Goal: Task Accomplishment & Management: Manage account settings

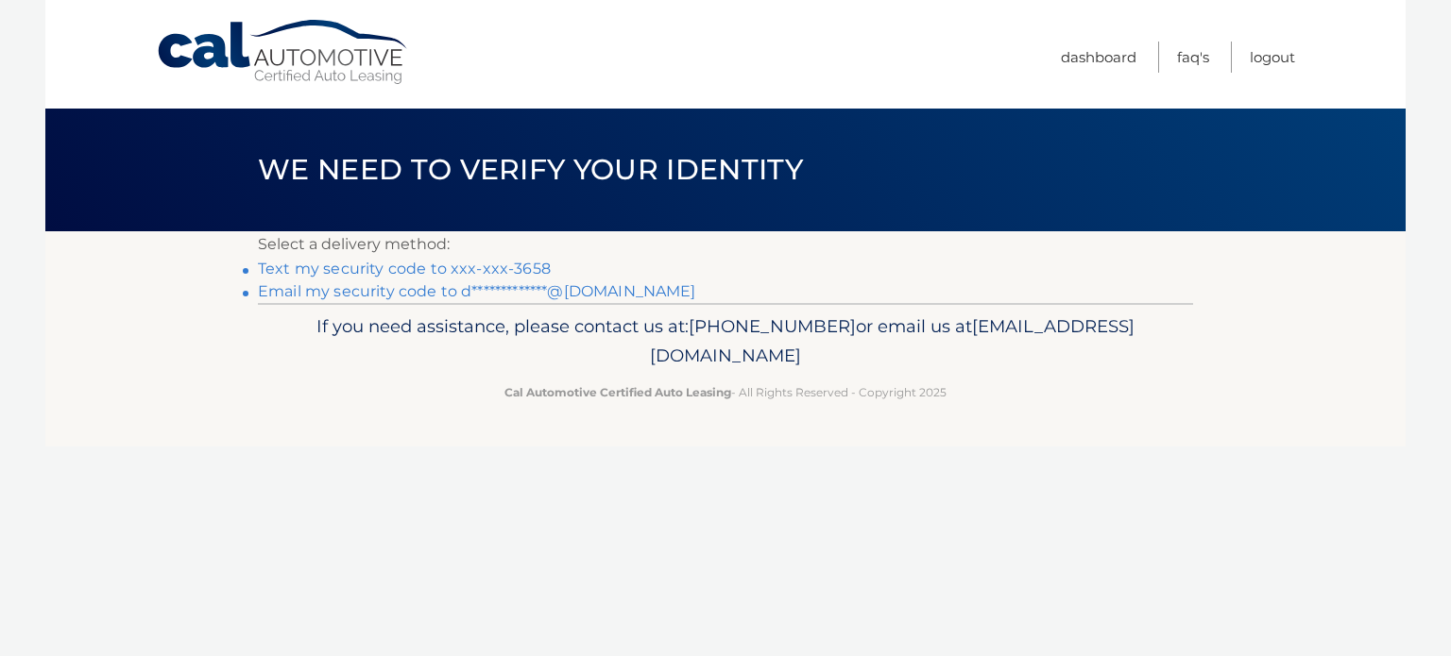
click at [502, 272] on link "Text my security code to xxx-xxx-3658" at bounding box center [404, 269] width 293 height 18
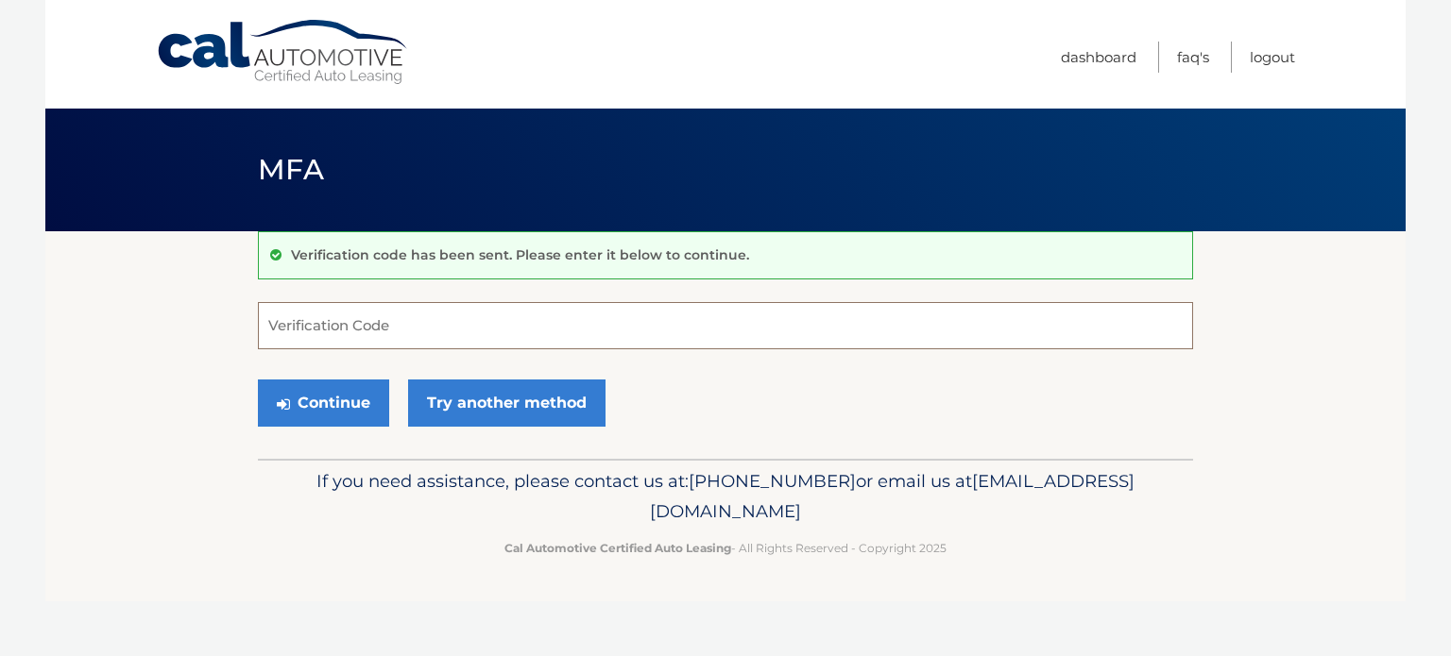
click at [428, 308] on input "Verification Code" at bounding box center [725, 325] width 935 height 47
type input "047444"
click at [349, 405] on button "Continue" at bounding box center [323, 403] width 131 height 47
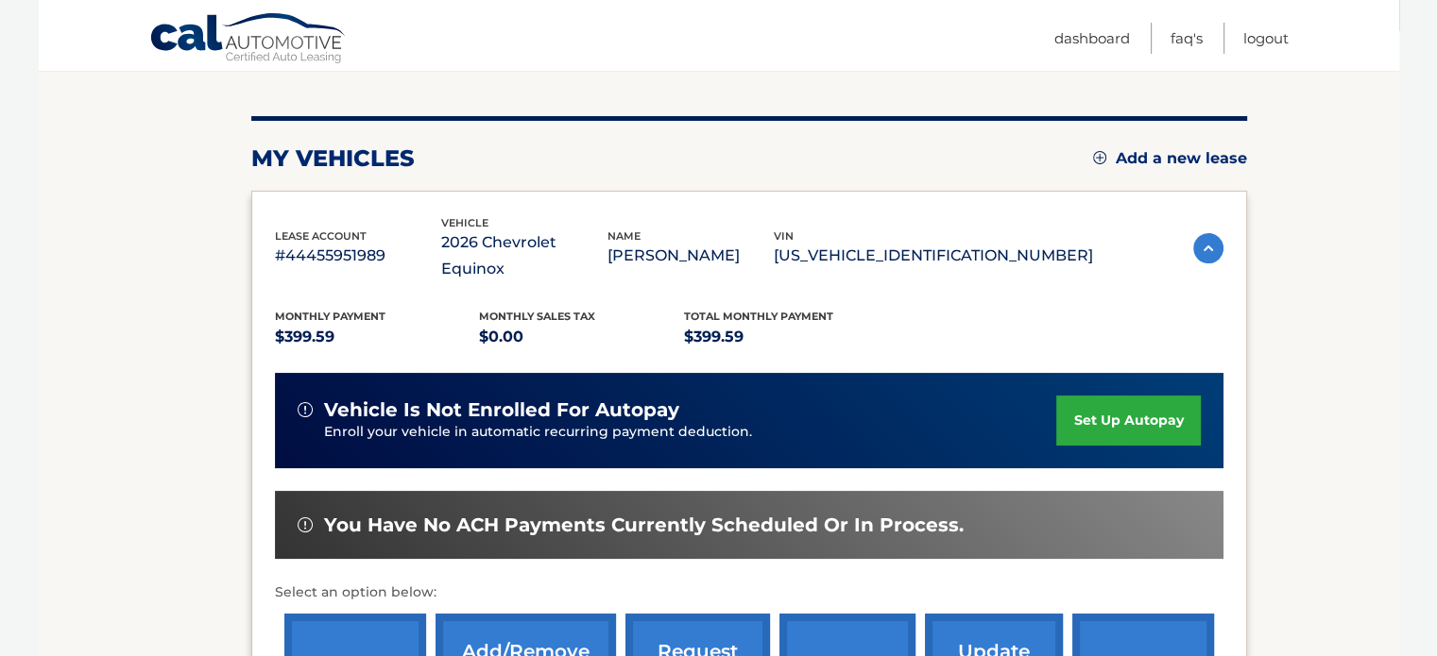
scroll to position [189, 0]
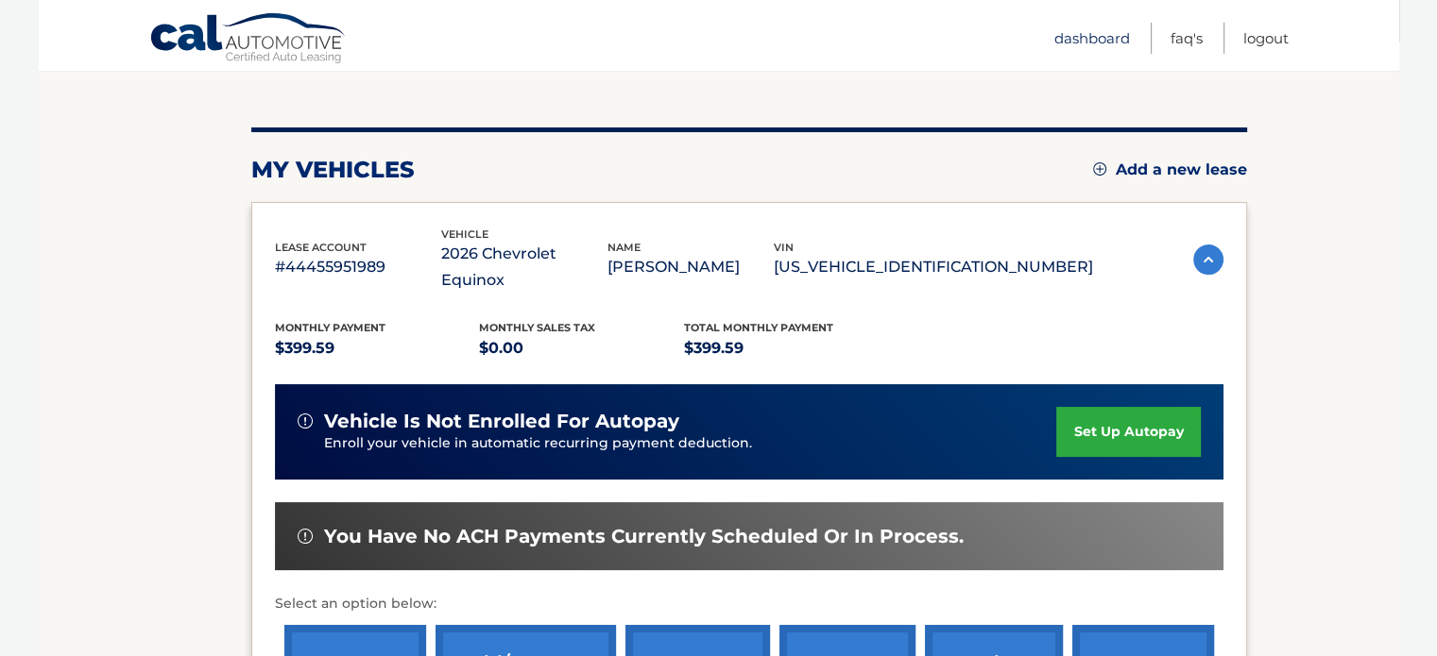
click at [1097, 36] on link "Dashboard" at bounding box center [1092, 38] width 76 height 31
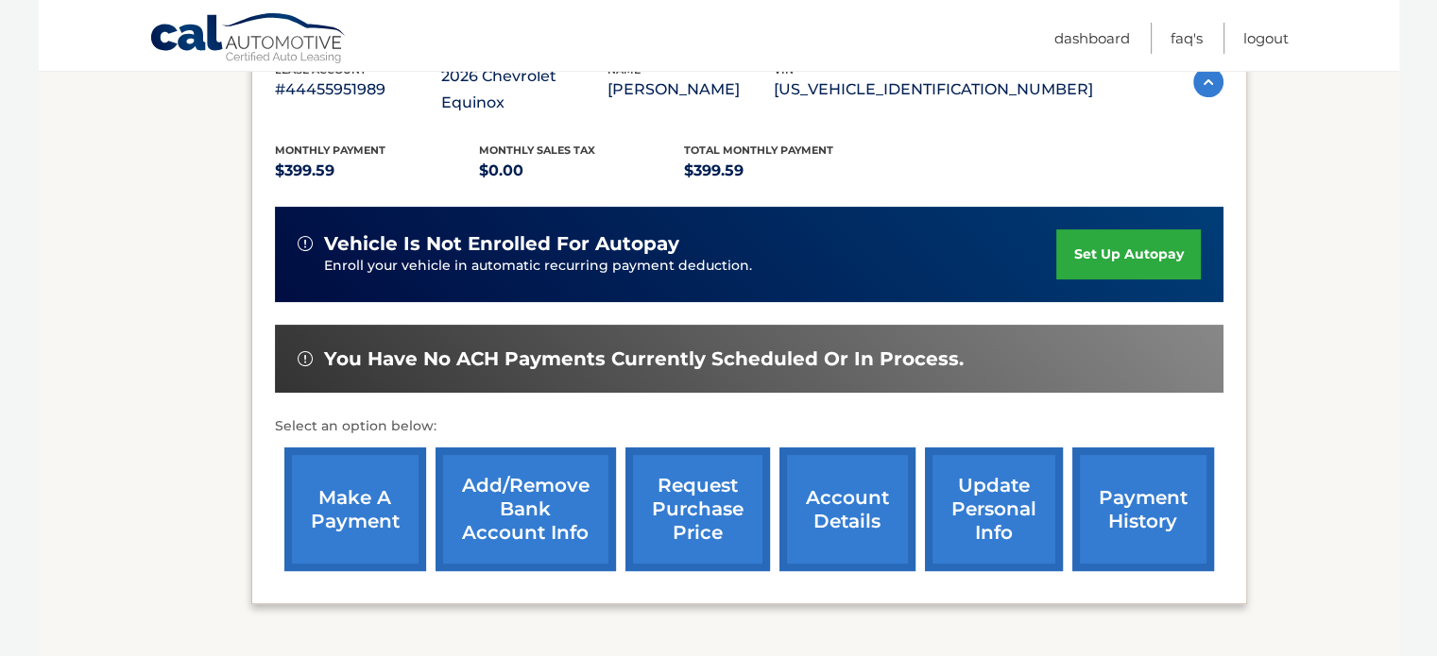
scroll to position [472, 0]
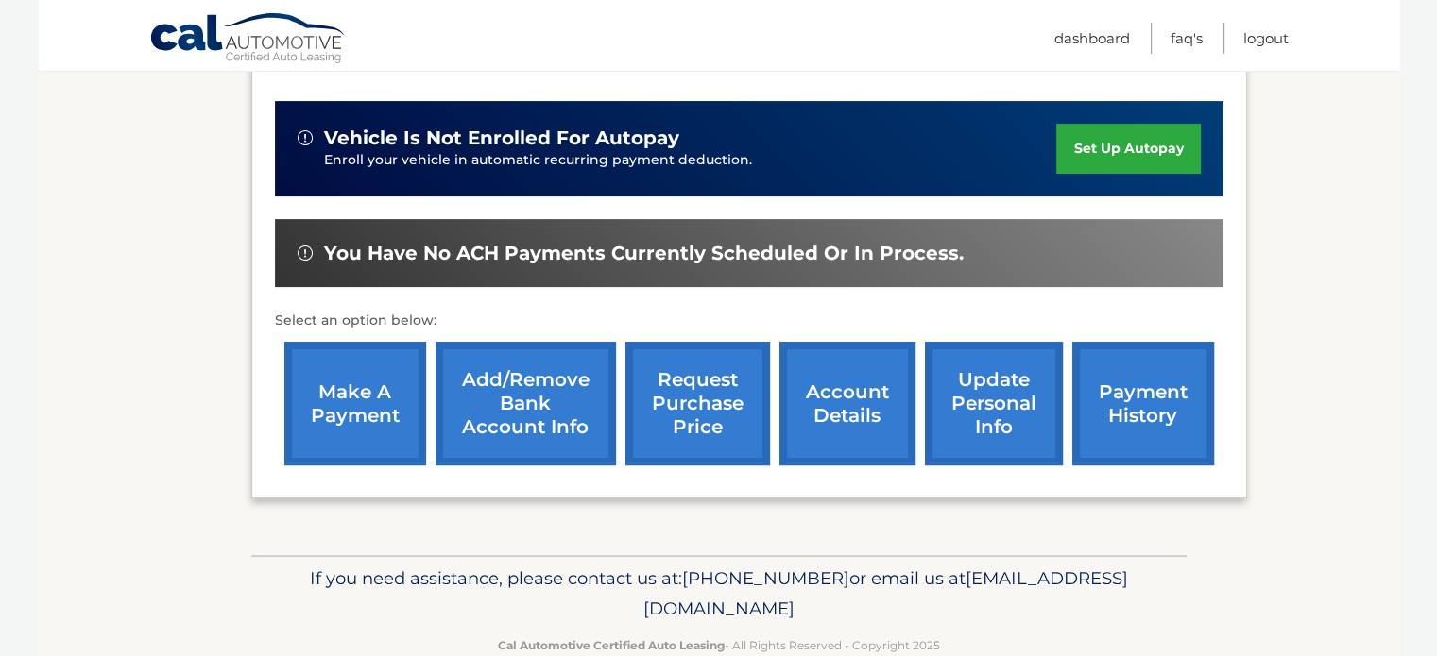
click at [333, 384] on link "make a payment" at bounding box center [355, 404] width 142 height 124
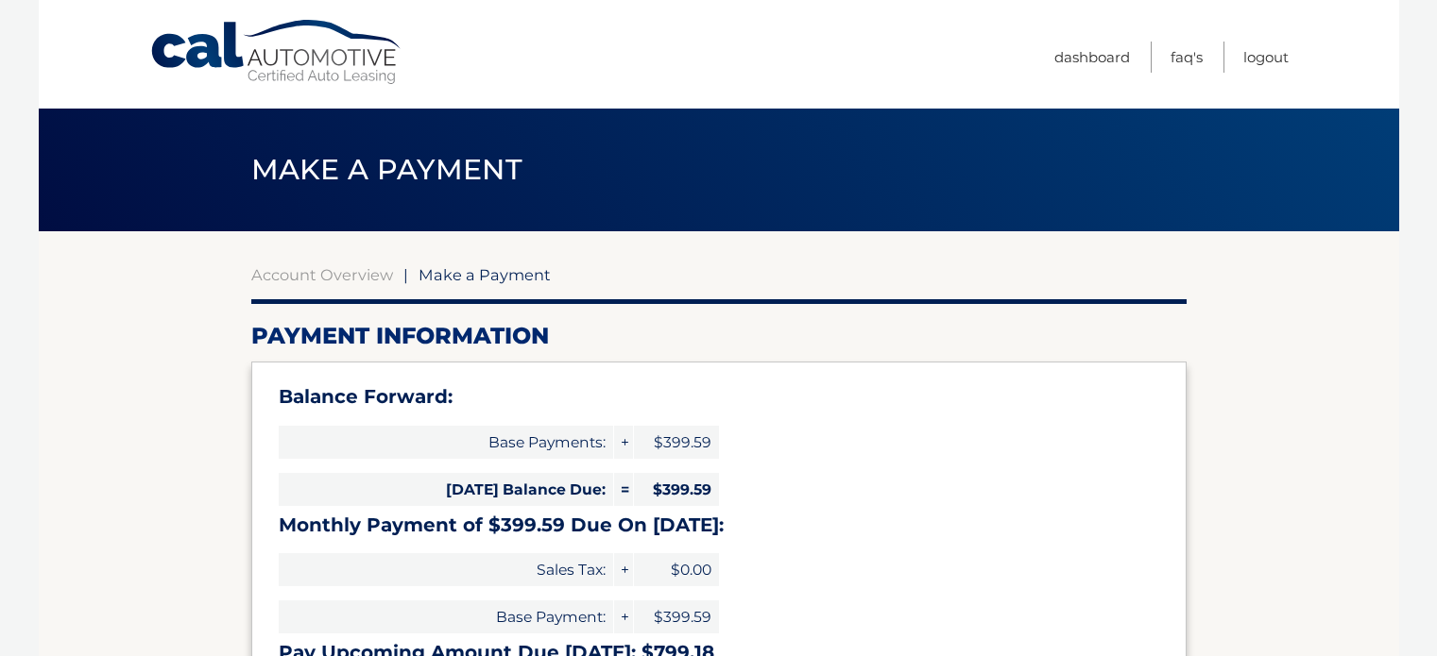
select select "OWVmMzIxMTYtNzIxYS00MTk0LWEyMjMtM2E0YzM1NzRlMGRj"
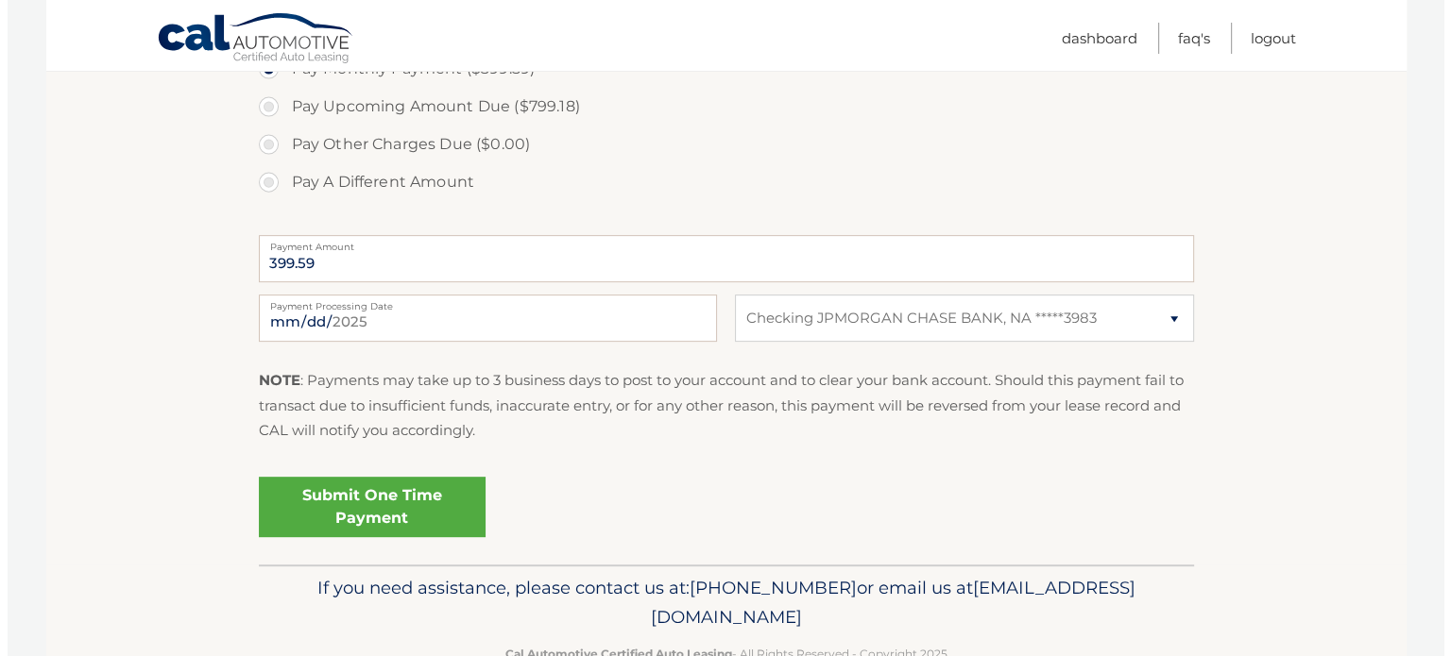
scroll to position [756, 0]
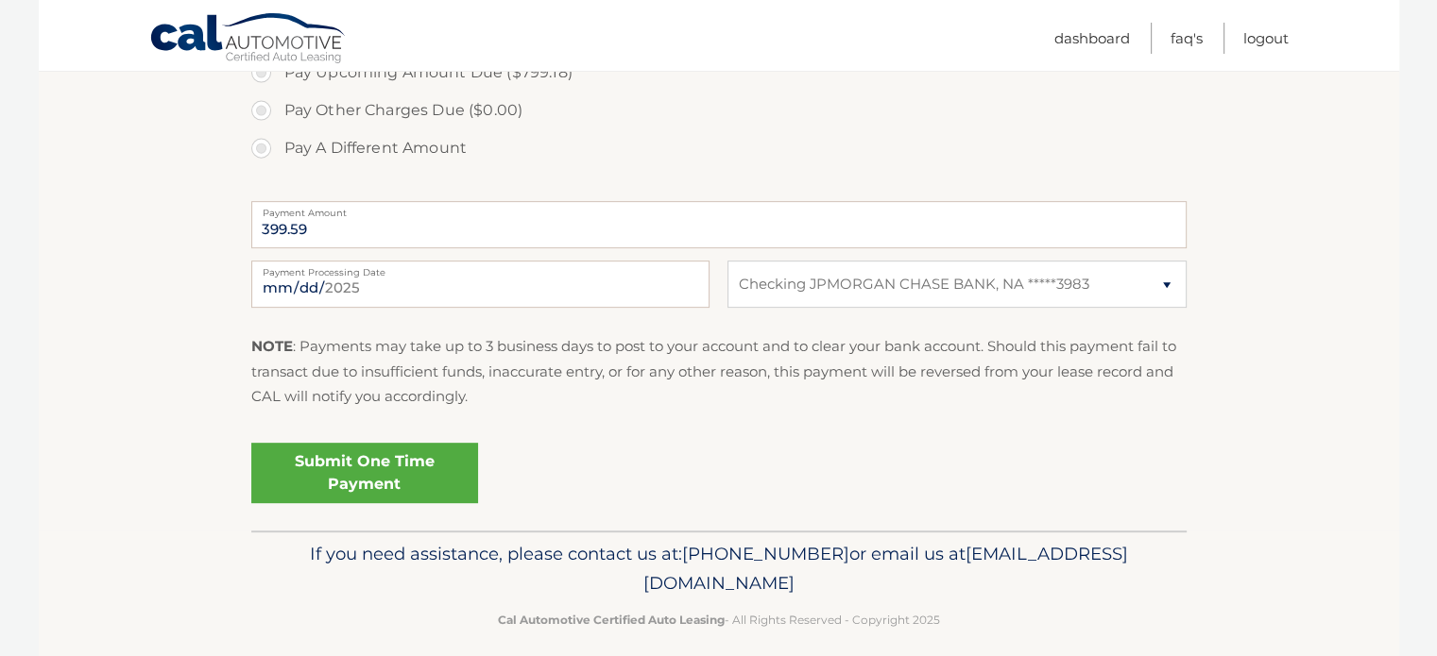
click at [411, 481] on link "Submit One Time Payment" at bounding box center [364, 473] width 227 height 60
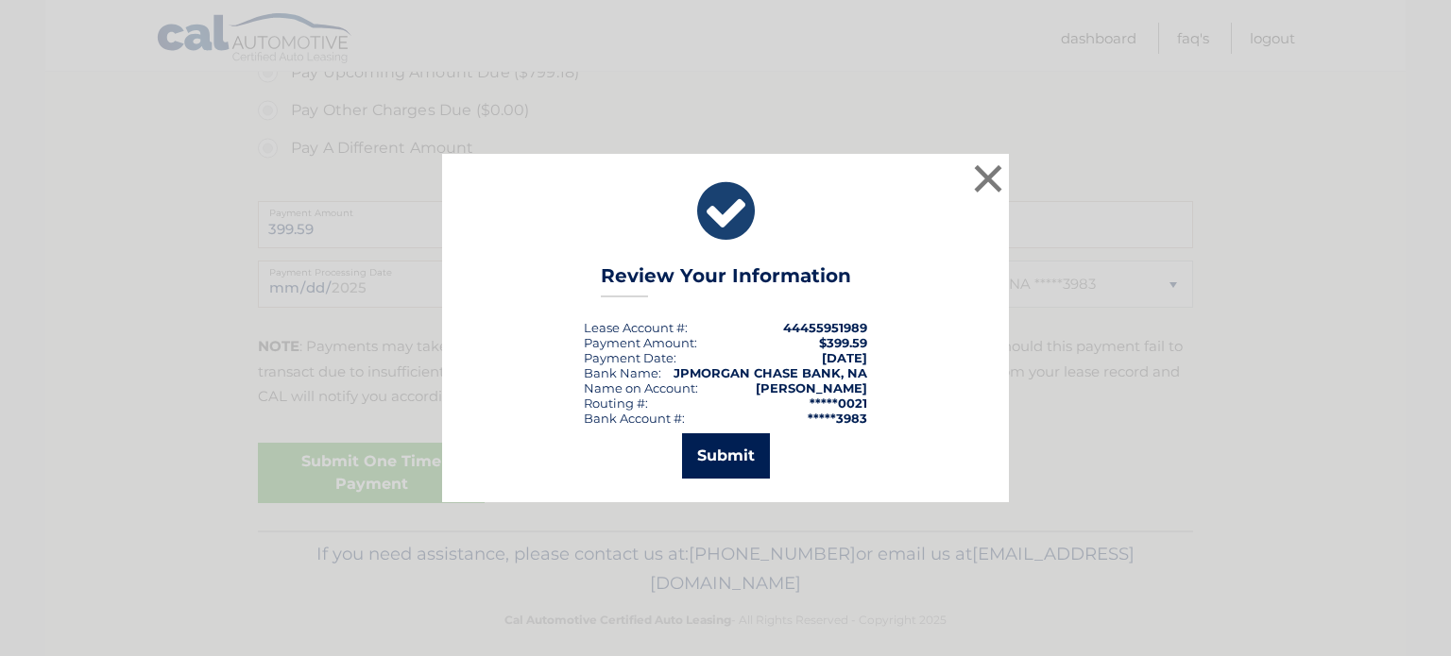
click at [733, 455] on button "Submit" at bounding box center [726, 456] width 88 height 45
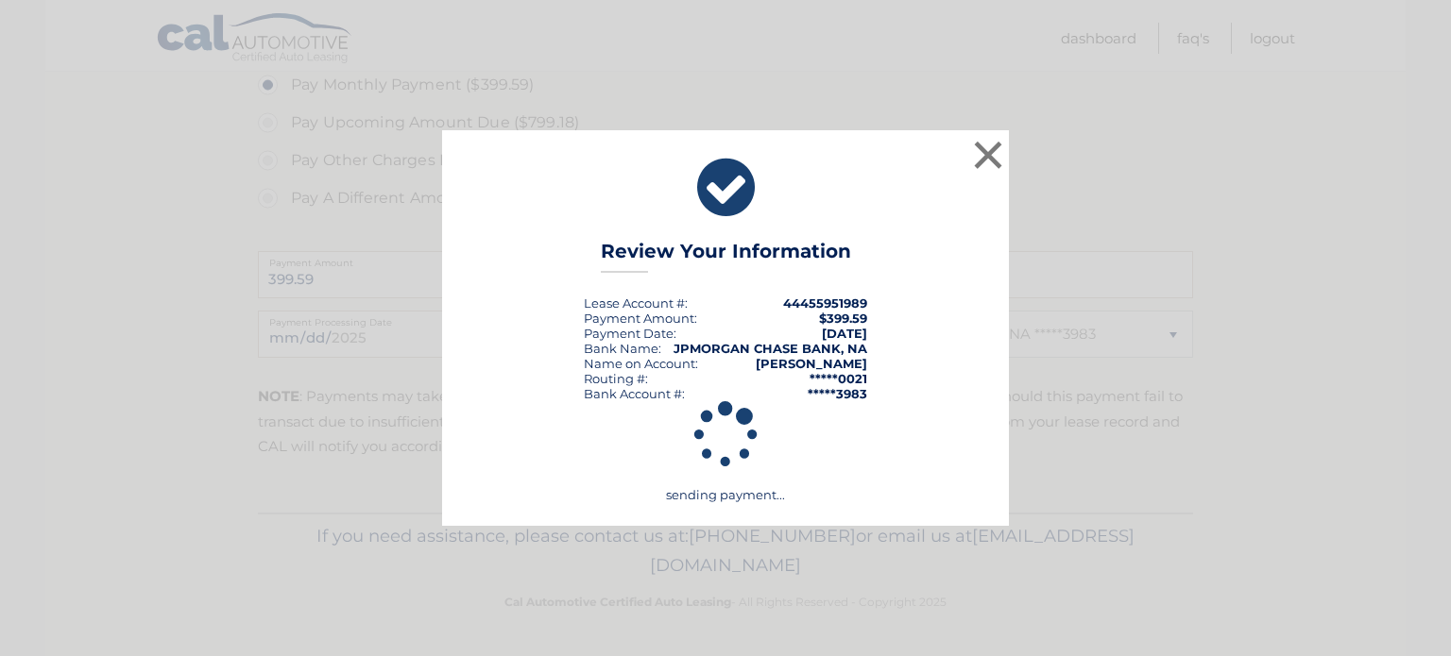
scroll to position [704, 0]
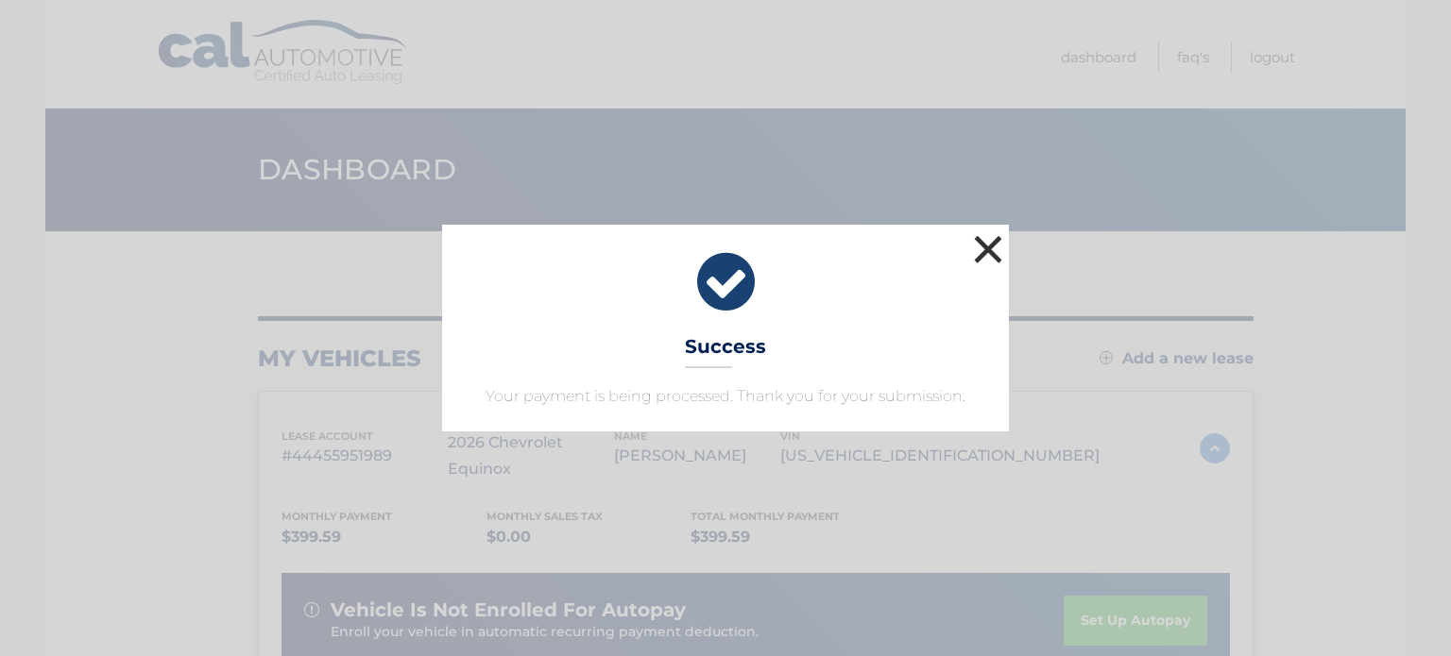
click at [989, 252] on button "×" at bounding box center [988, 249] width 38 height 38
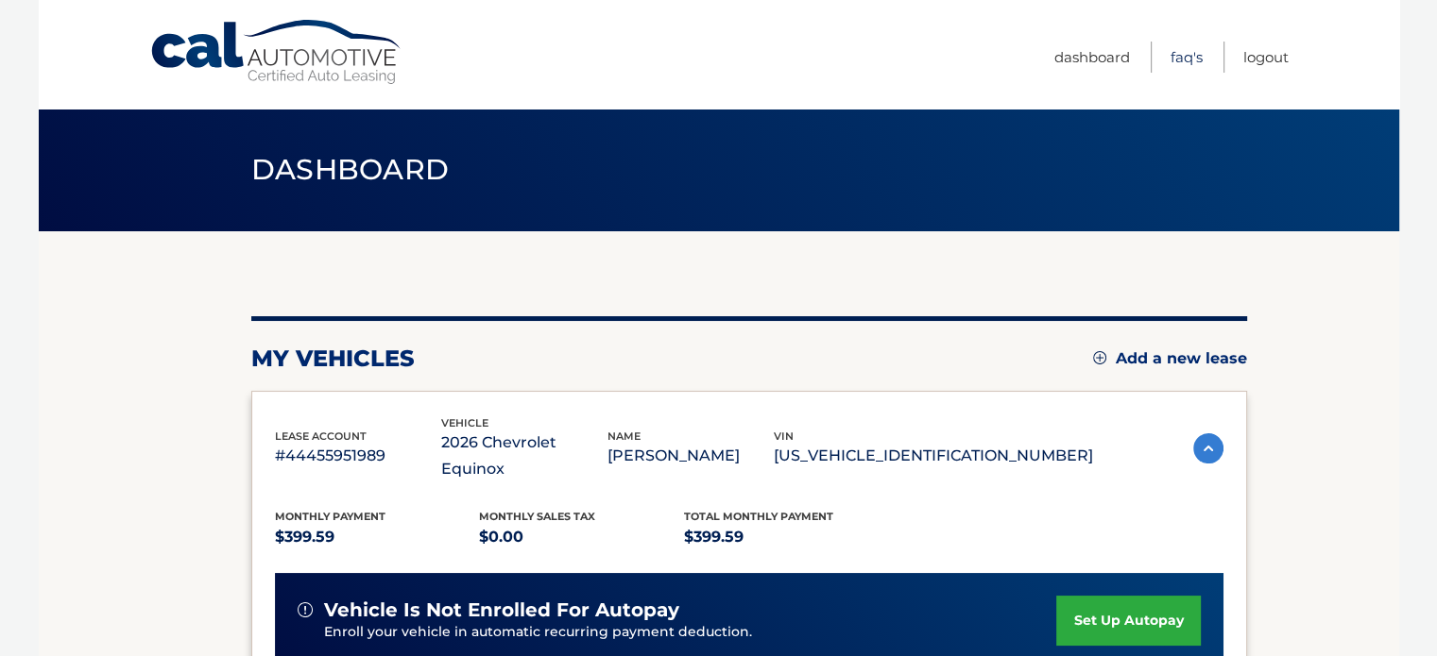
click at [1187, 59] on link "FAQ's" at bounding box center [1186, 57] width 32 height 31
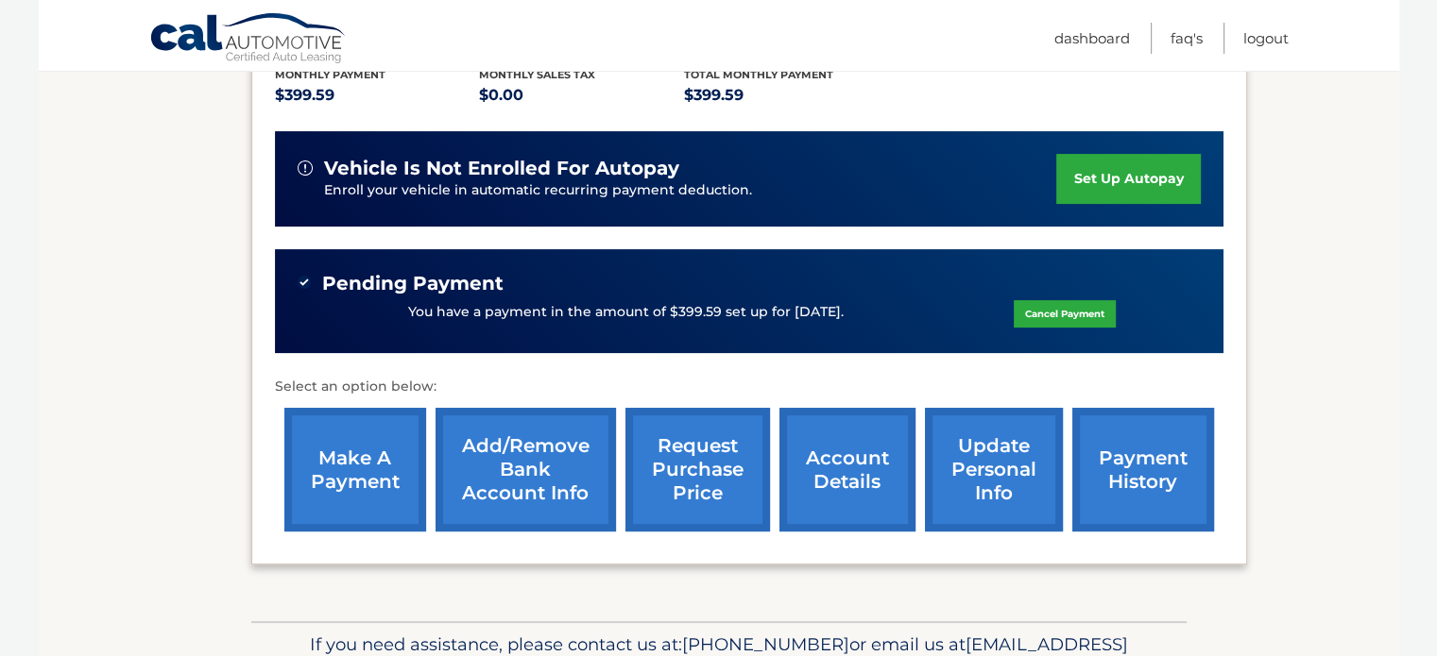
scroll to position [472, 0]
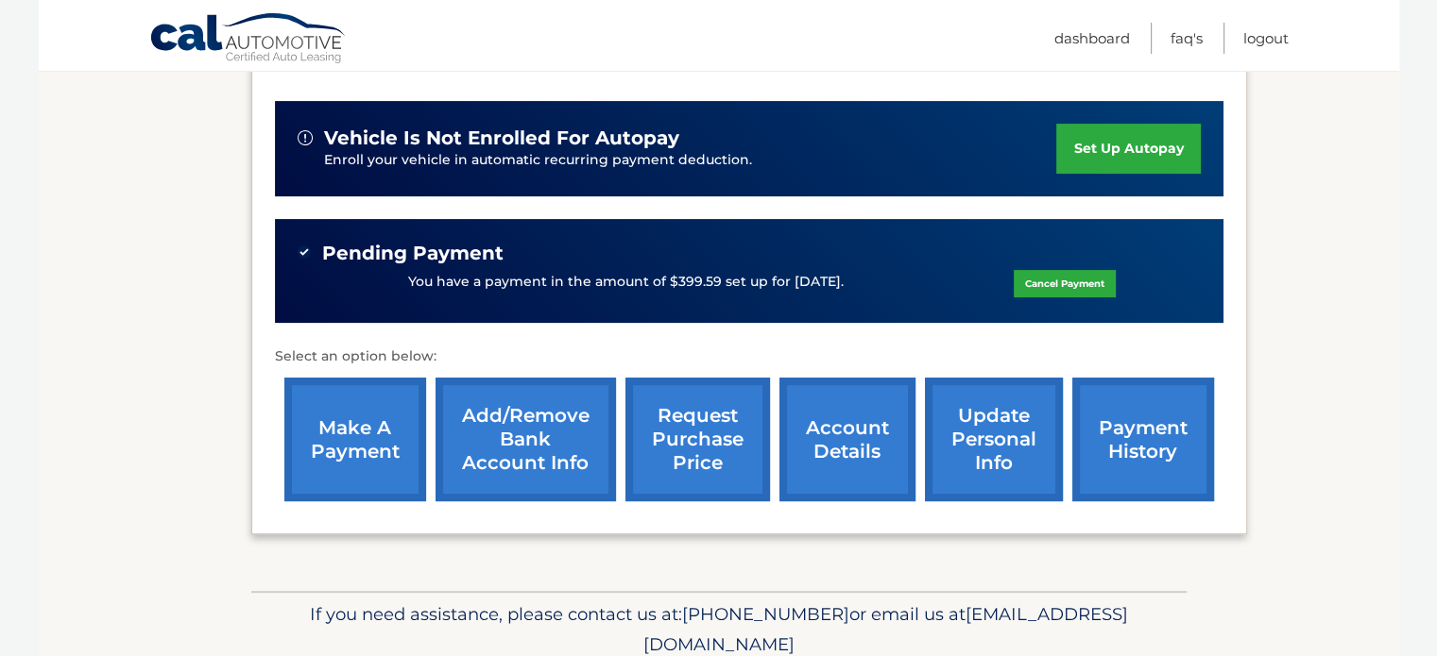
click at [869, 414] on link "account details" at bounding box center [847, 440] width 136 height 124
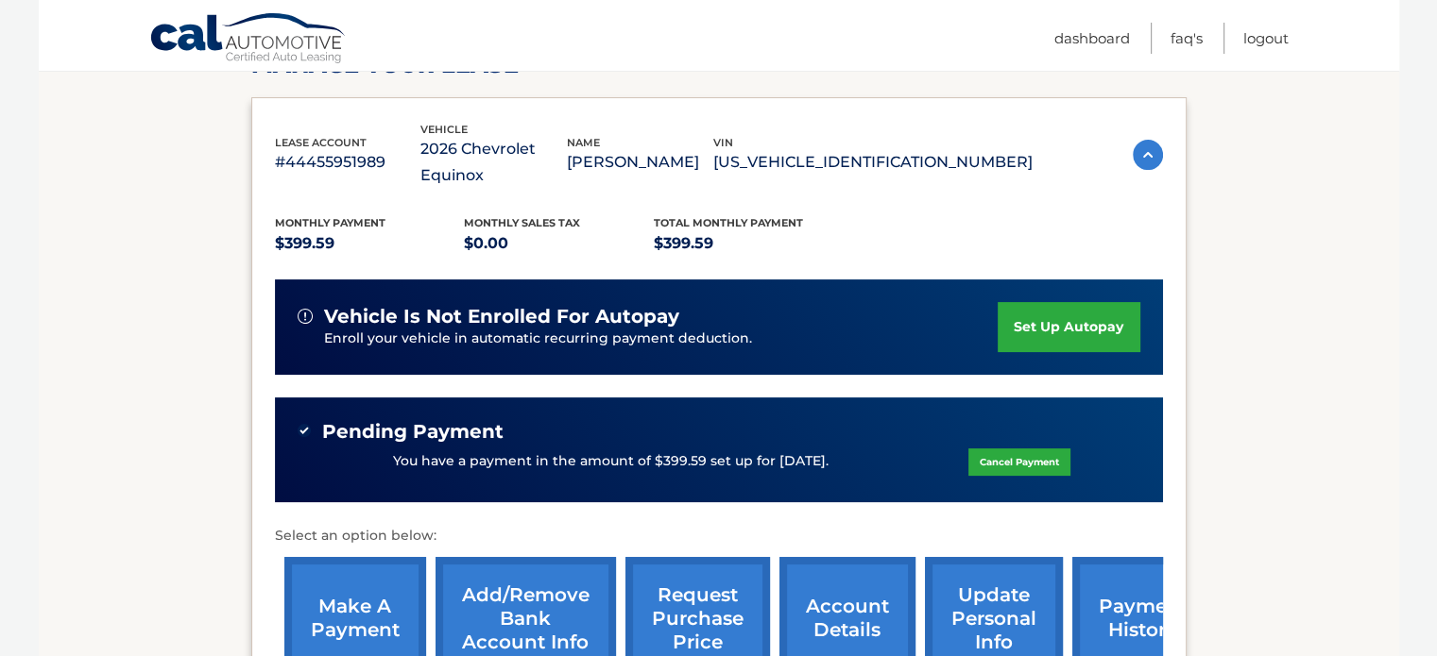
scroll to position [378, 0]
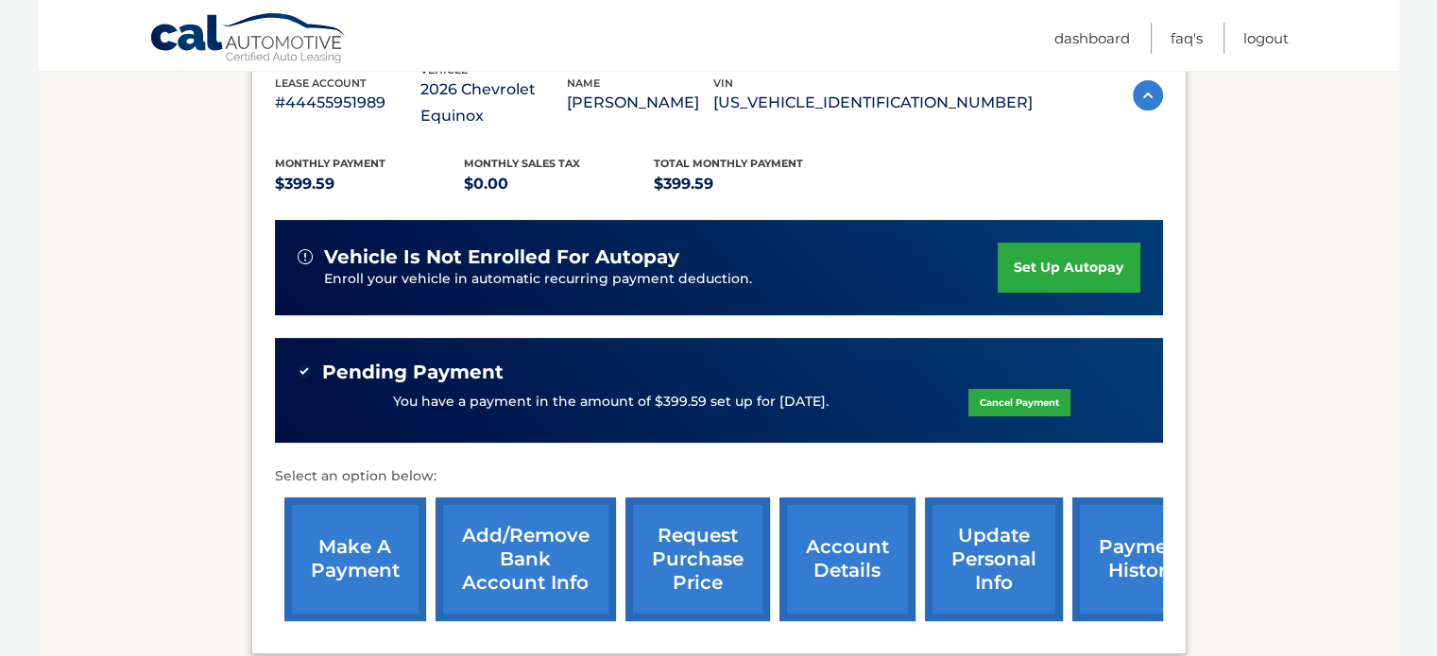
click at [1135, 539] on link "payment history" at bounding box center [1143, 560] width 142 height 124
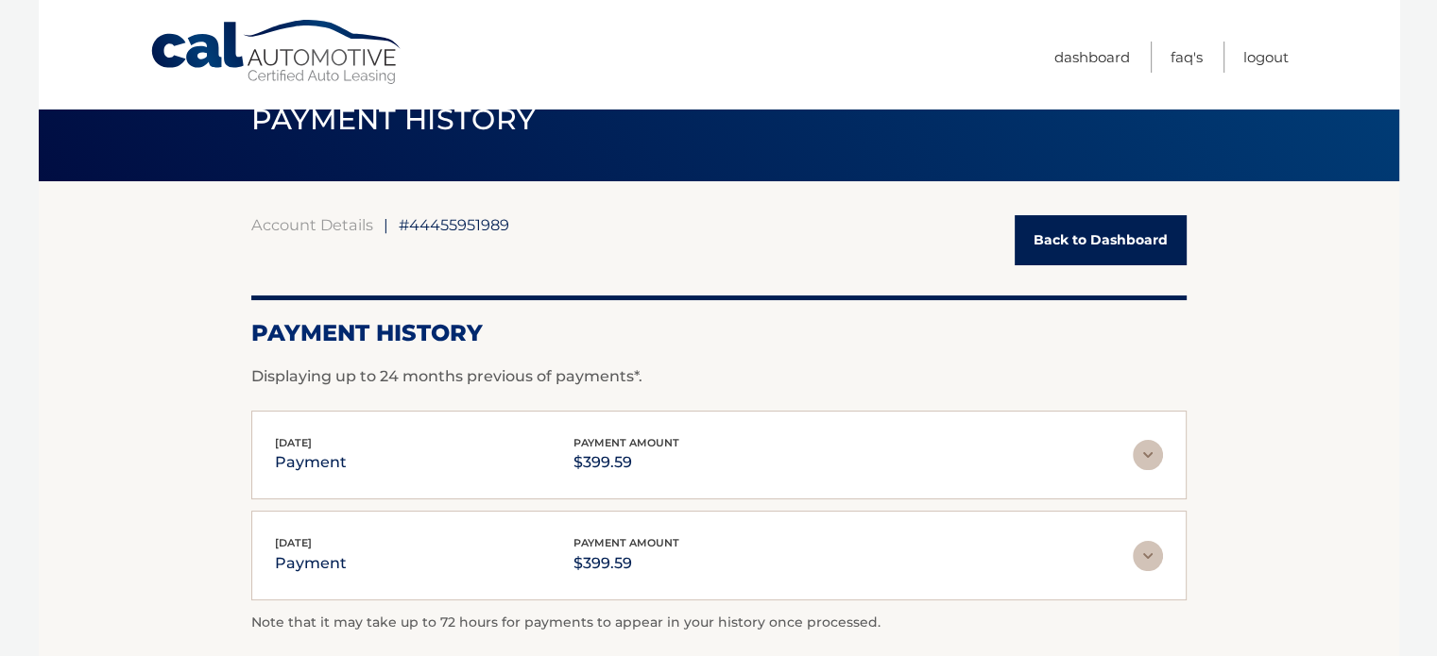
scroll to position [41, 0]
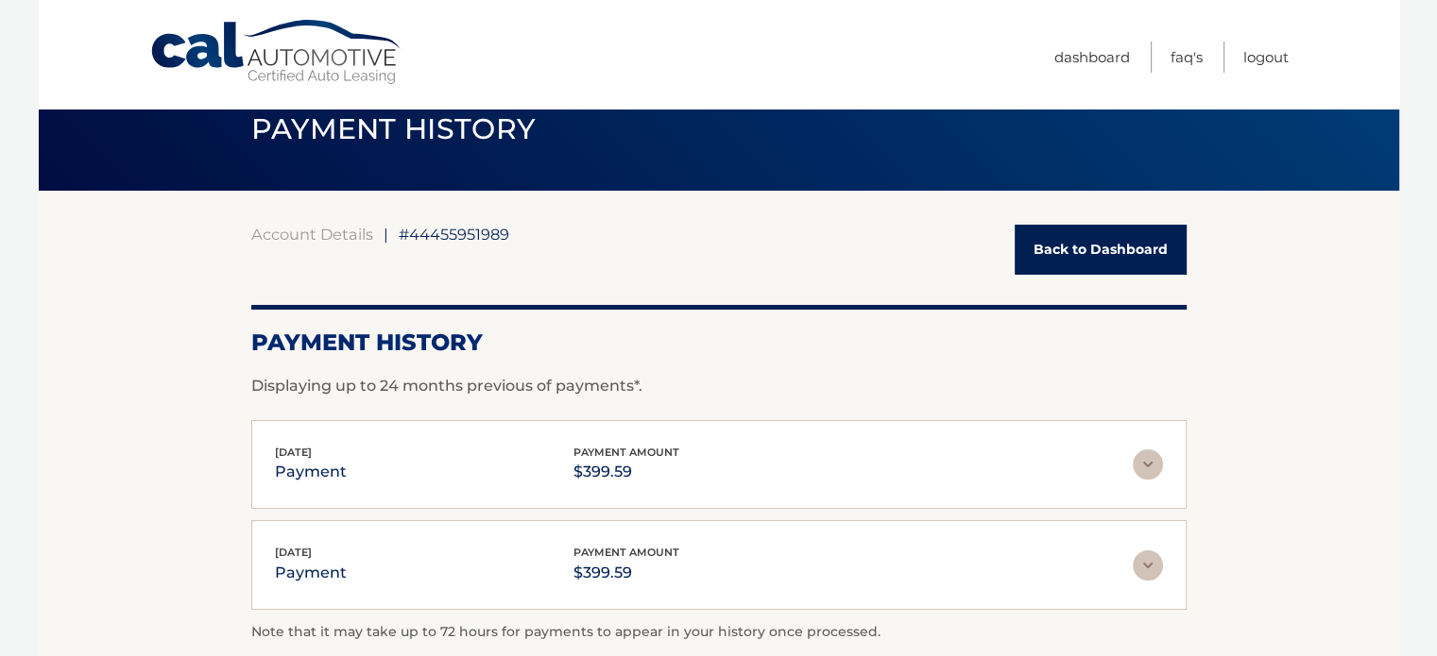
click at [1062, 248] on link "Back to Dashboard" at bounding box center [1100, 250] width 172 height 50
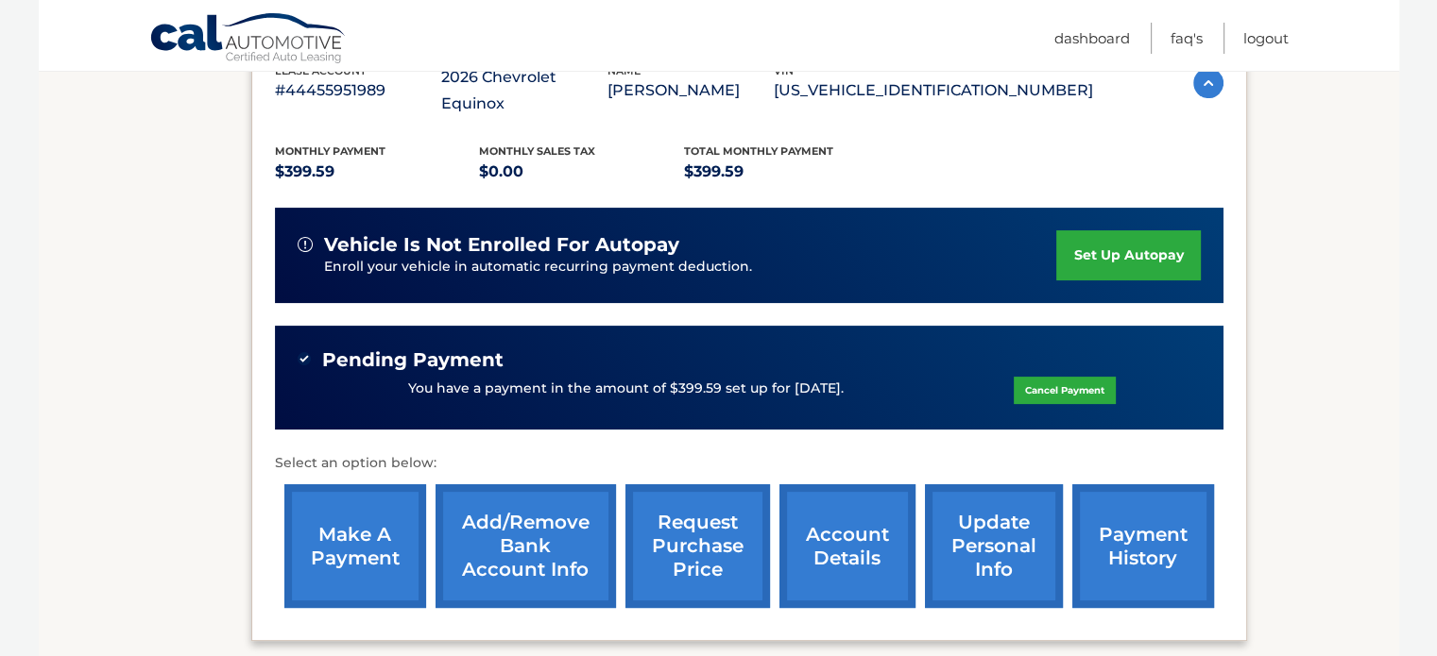
scroll to position [472, 0]
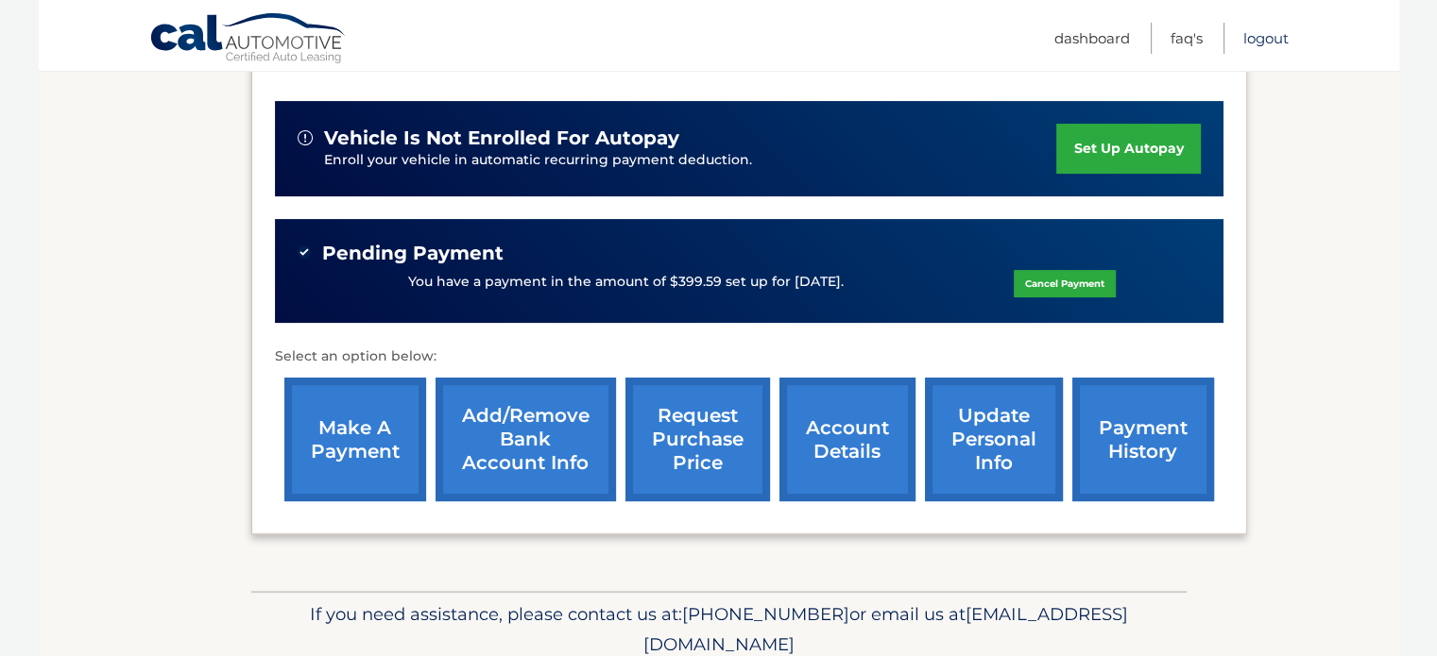
click at [1276, 37] on link "Logout" at bounding box center [1265, 38] width 45 height 31
